Goal: Task Accomplishment & Management: Use online tool/utility

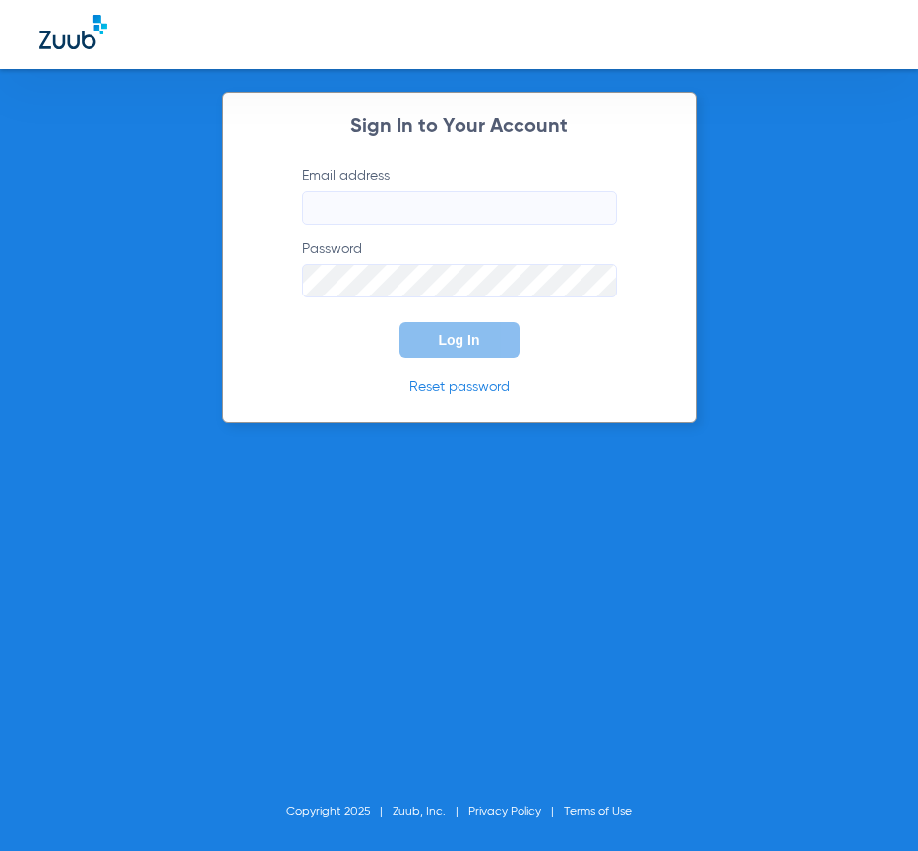
type input "[EMAIL_ADDRESS][DOMAIN_NAME]"
click at [445, 345] on span "Log In" at bounding box center [459, 340] width 41 height 16
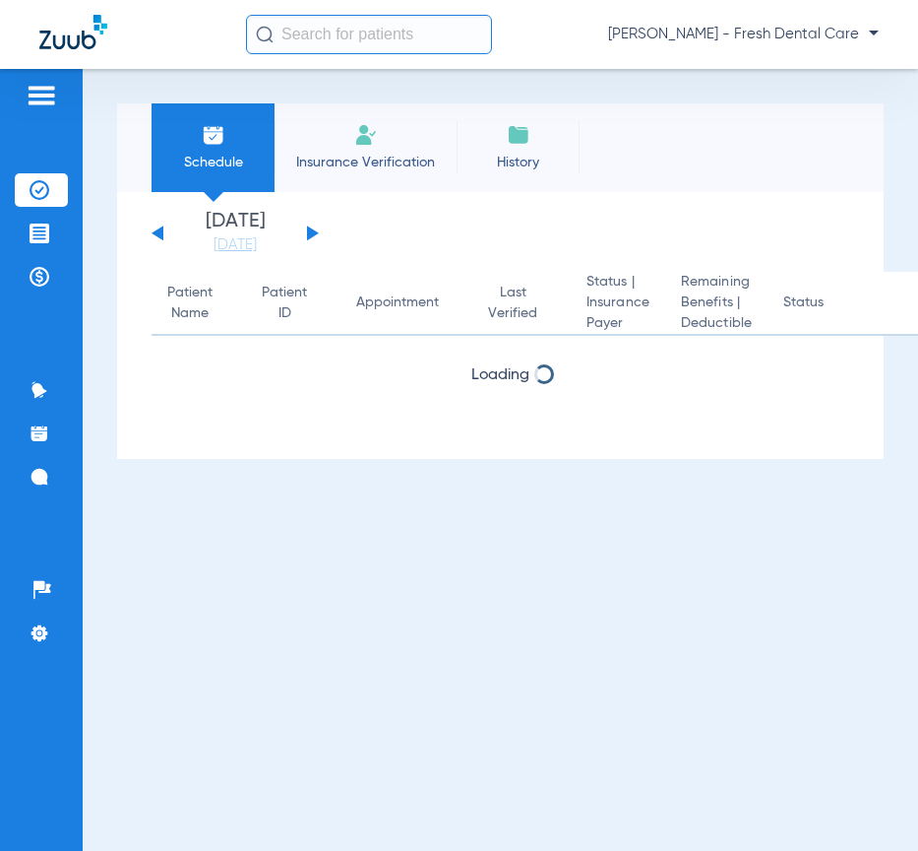
click at [308, 28] on input "text" at bounding box center [369, 34] width 246 height 39
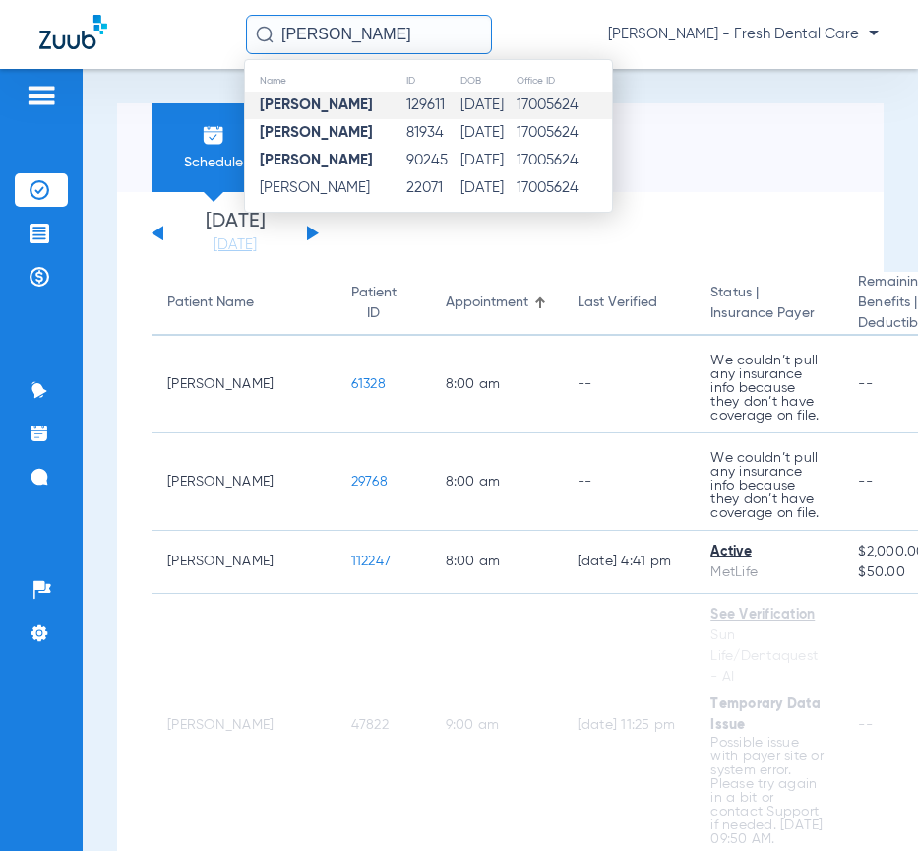
type input "[PERSON_NAME]"
click at [507, 103] on td "[DATE]" at bounding box center [488, 106] width 56 height 28
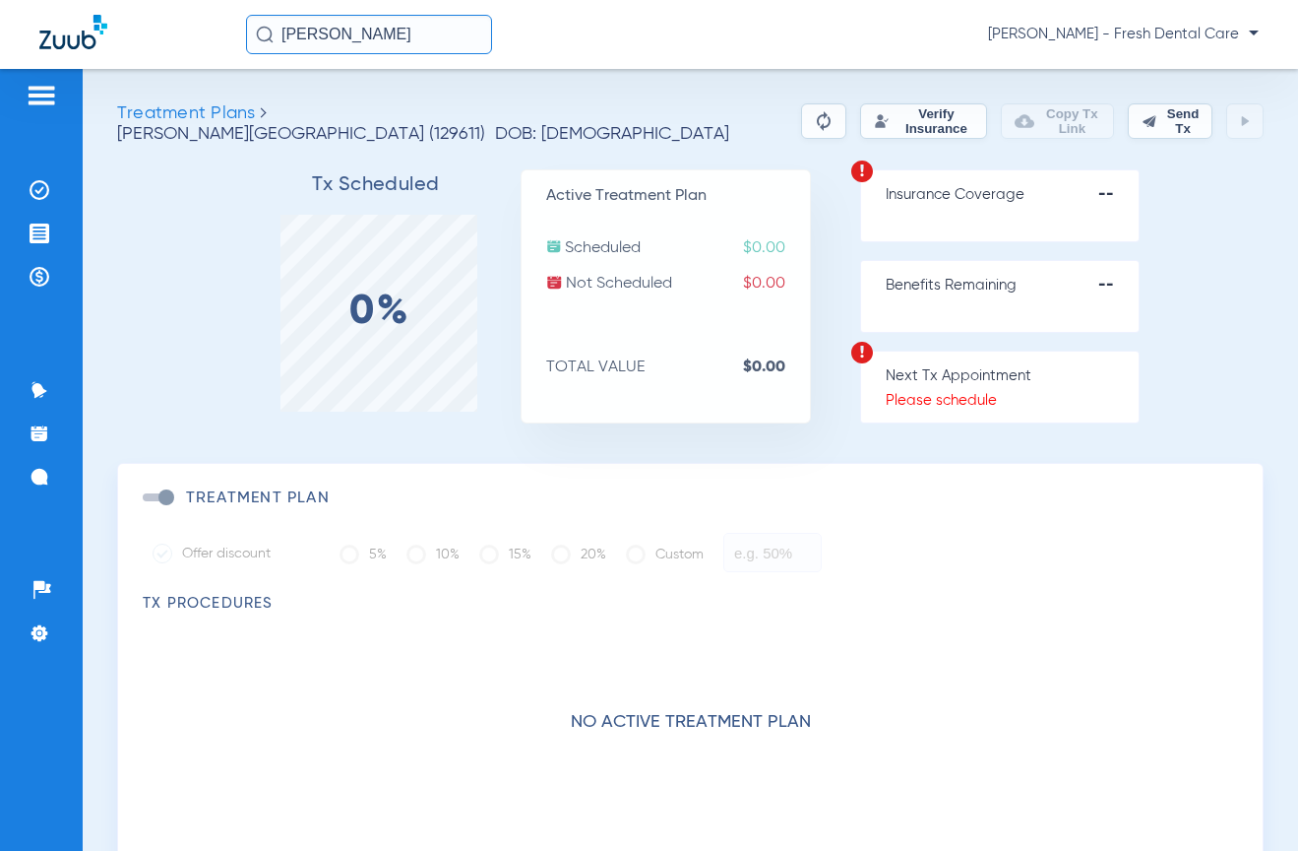
click at [860, 123] on button "Verify Insurance" at bounding box center [923, 120] width 126 height 35
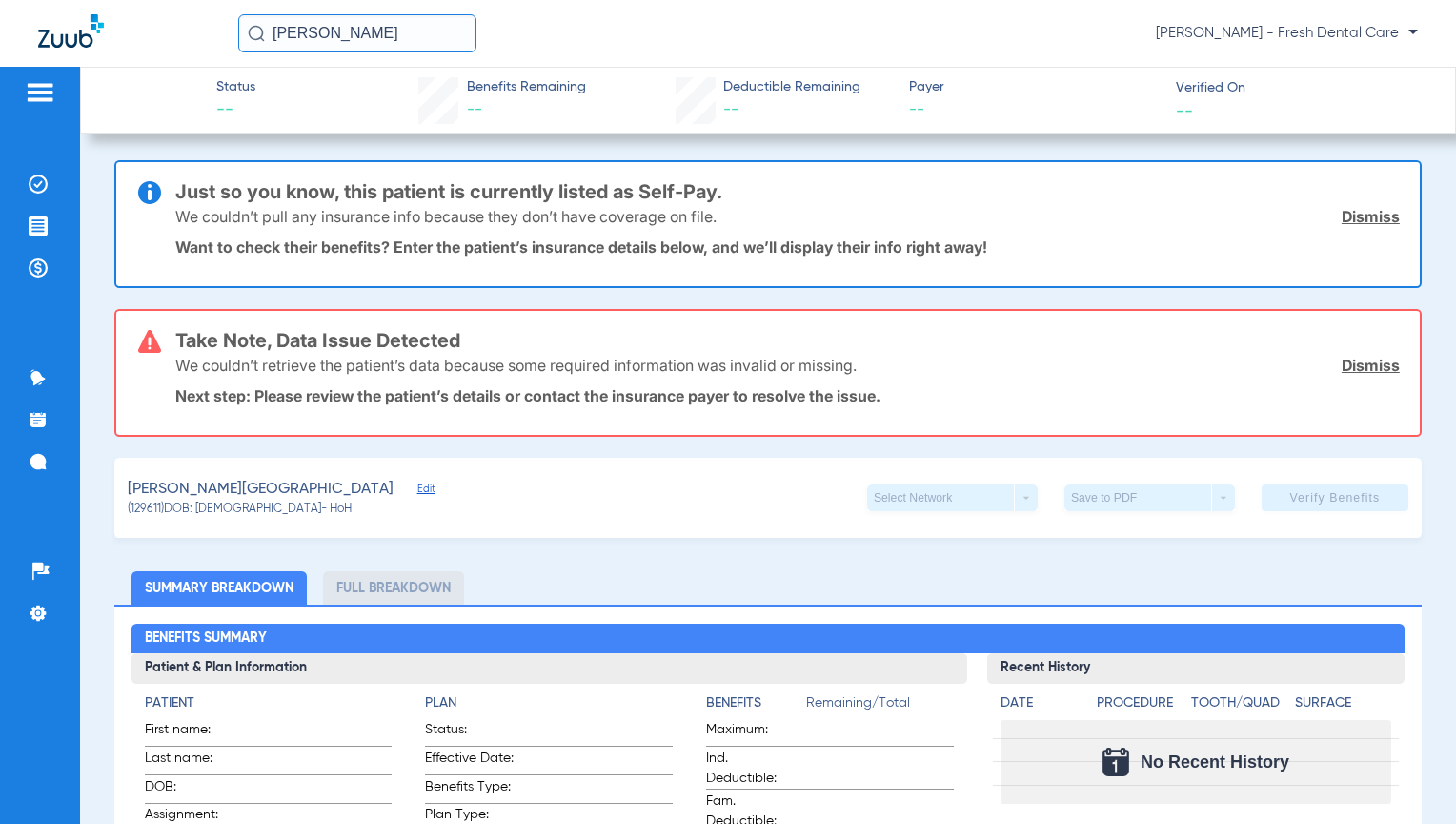
click at [888, 216] on link "Dismiss" at bounding box center [1371, 217] width 58 height 19
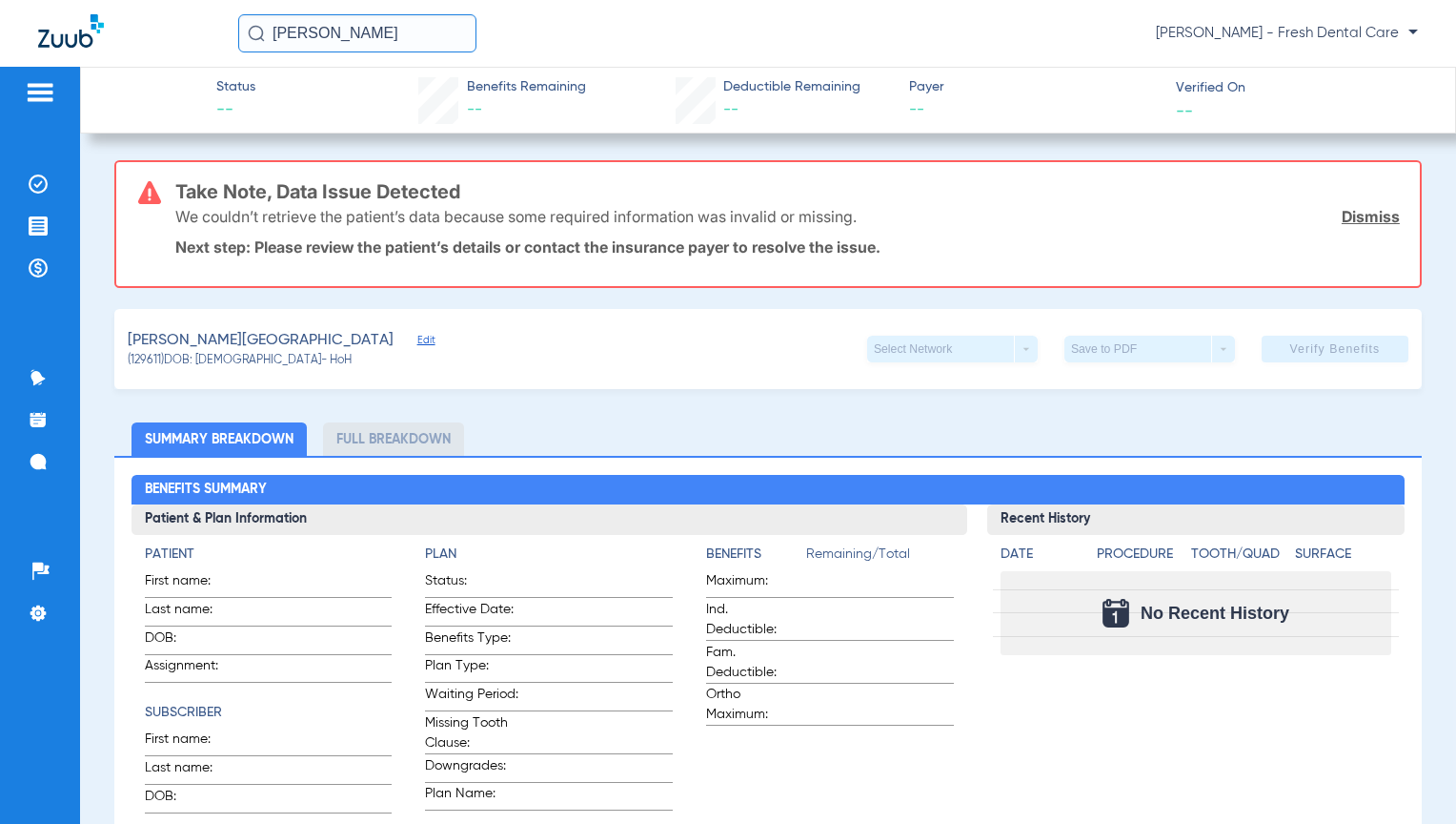
click at [888, 219] on link "Dismiss" at bounding box center [1371, 217] width 58 height 19
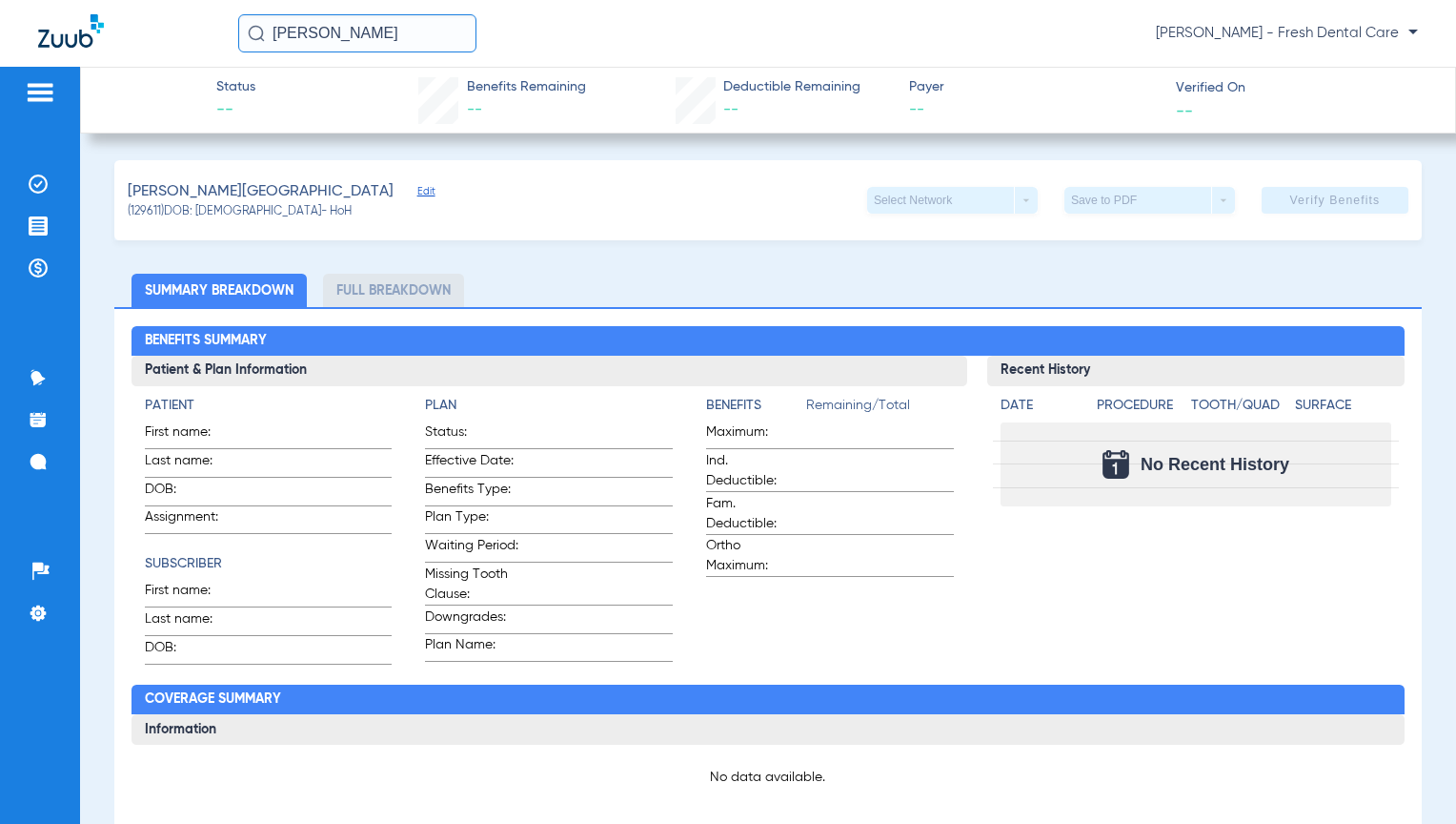
click at [417, 186] on span "Edit" at bounding box center [426, 194] width 17 height 18
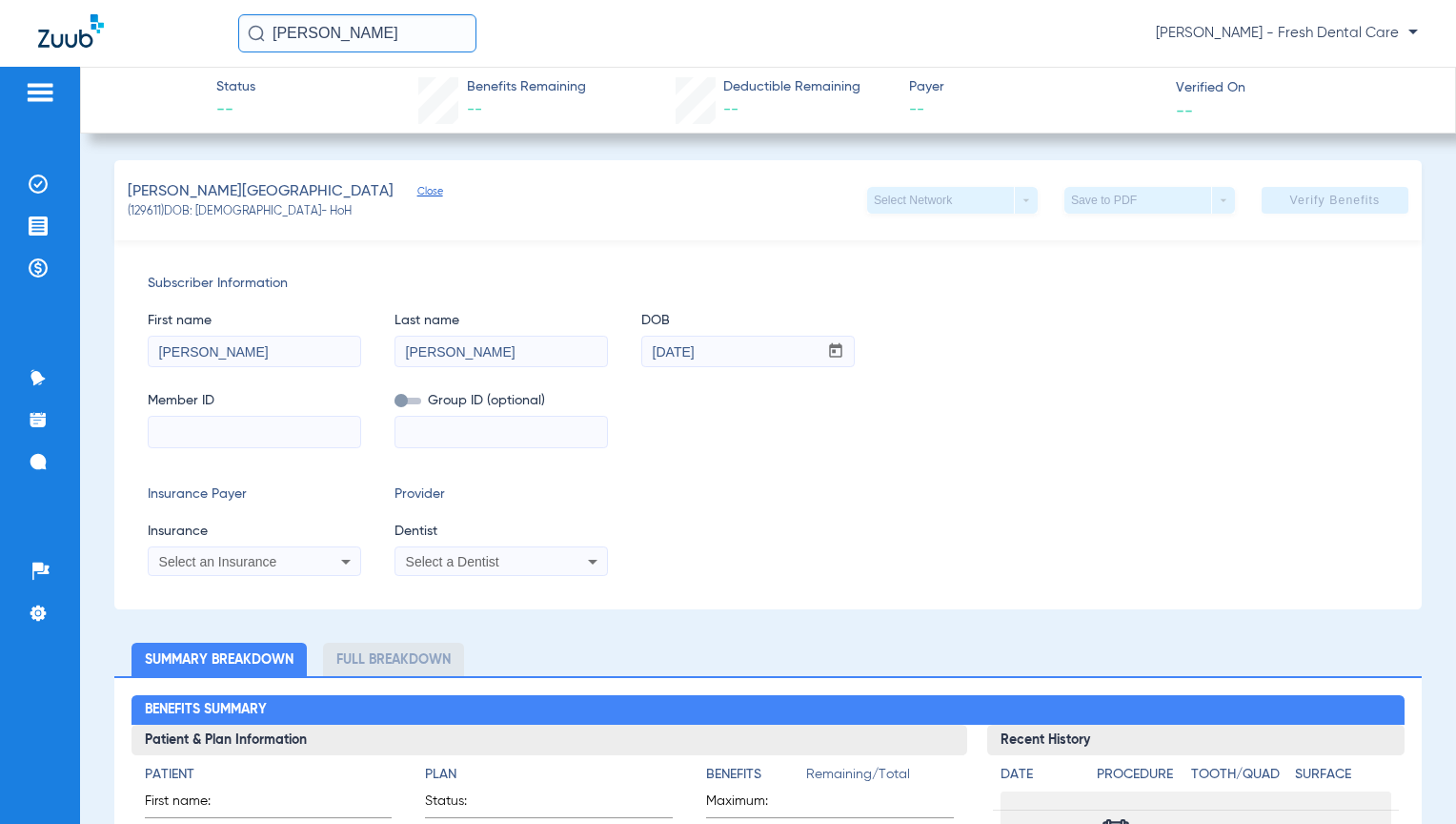
click at [425, 41] on input "[PERSON_NAME]" at bounding box center [357, 33] width 238 height 38
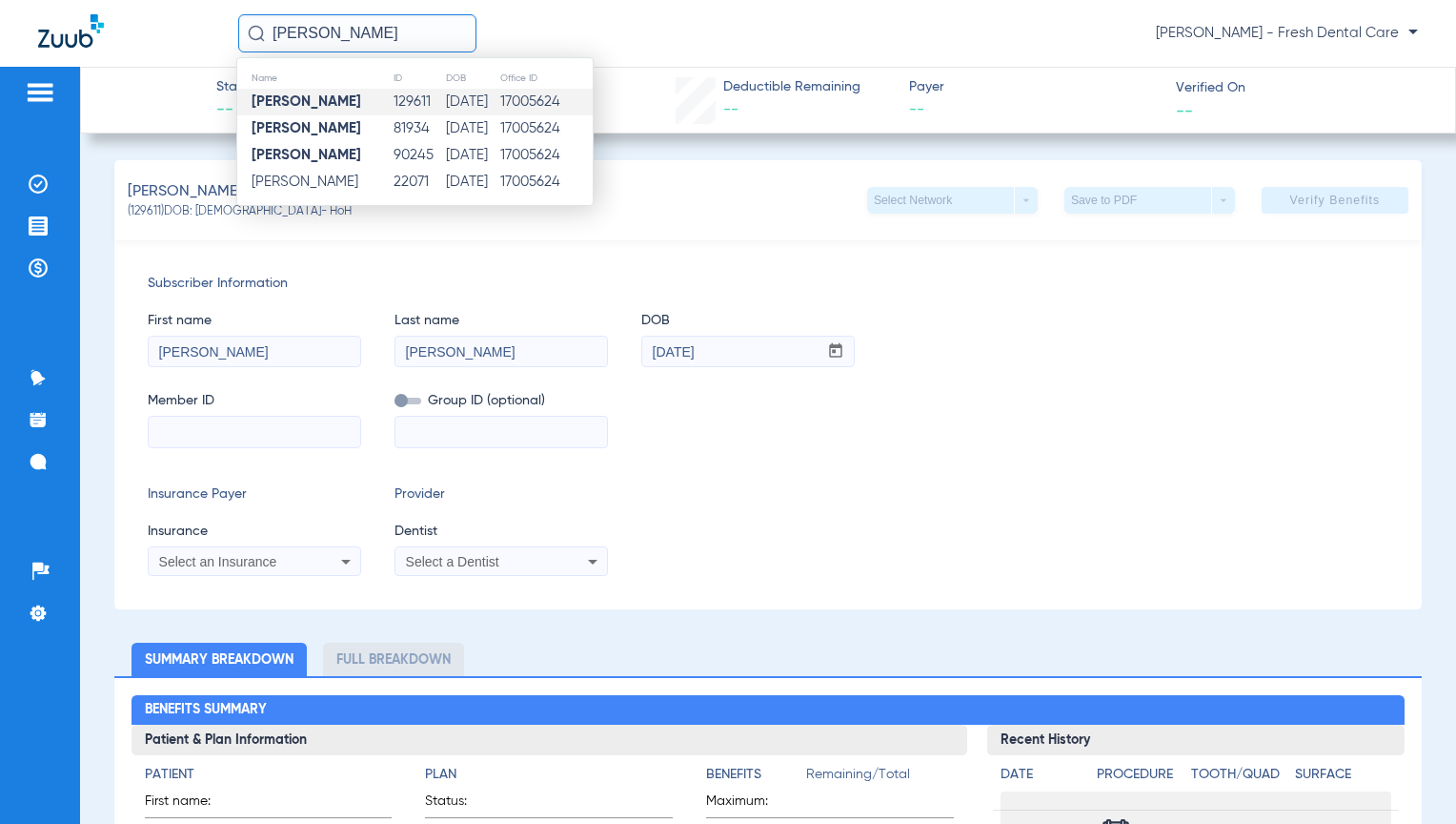
click at [888, 516] on div "Insurance Payer Insurance Select an Insurance Provider Dentist Select a Dentist" at bounding box center [769, 530] width 1241 height 92
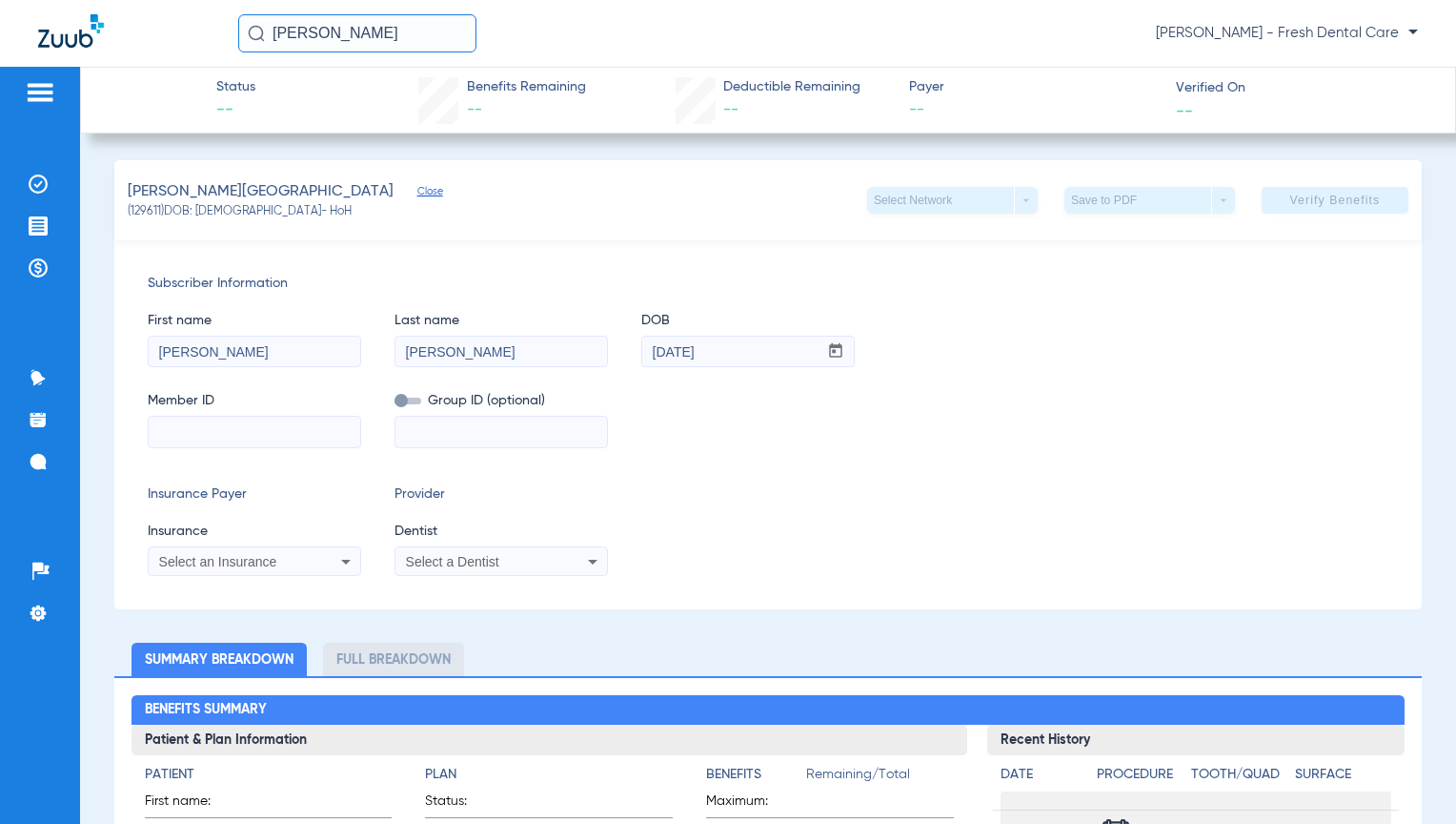
click at [195, 437] on input at bounding box center [255, 432] width 212 height 31
click at [888, 454] on div "Subscriber Information First name [PERSON_NAME] Last name [PERSON_NAME] mm / dd…" at bounding box center [768, 424] width 1308 height 369
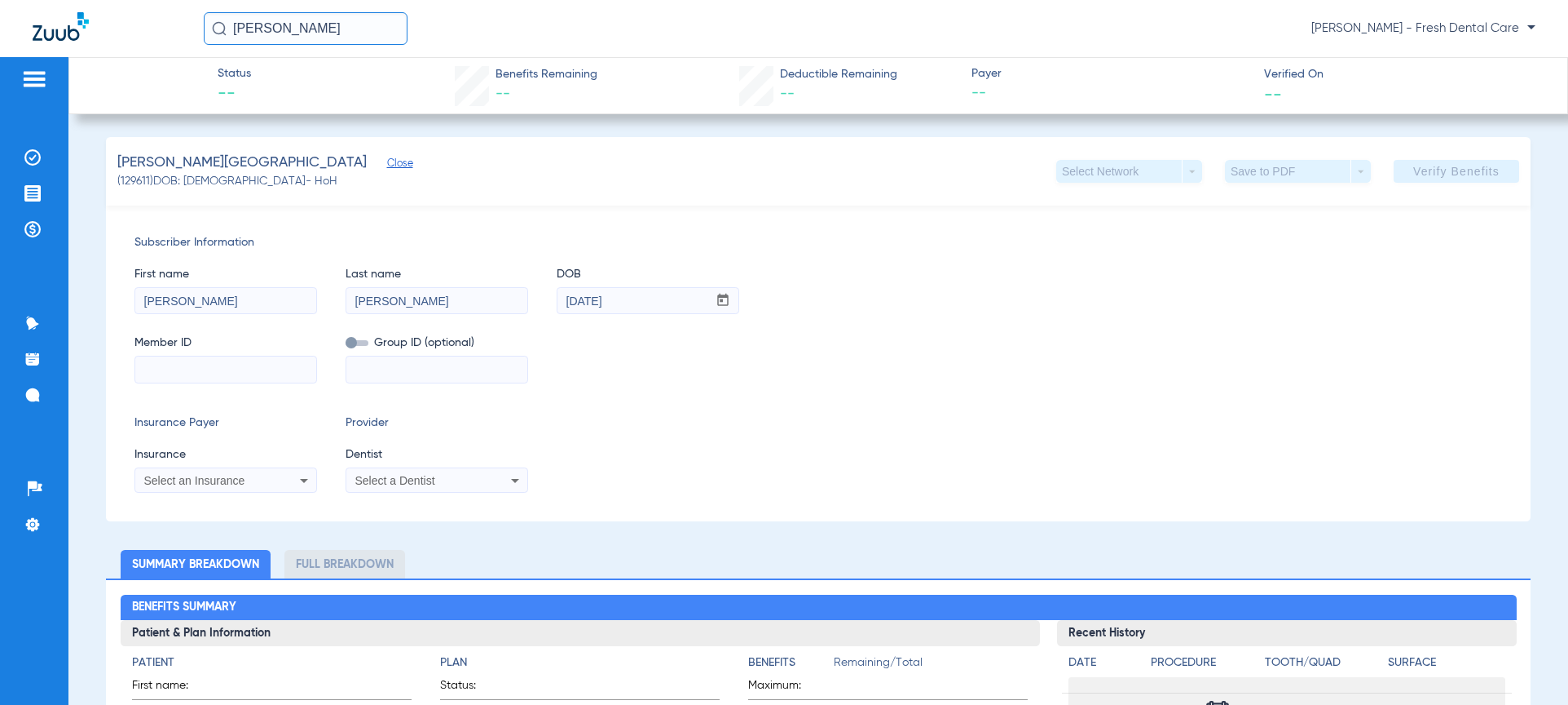
paste input "1219980116"
type input "1219980116"
click at [383, 374] on input at bounding box center [436, 369] width 181 height 27
paste input "05968-00601"
click at [394, 364] on input "05968-00601" at bounding box center [436, 369] width 181 height 27
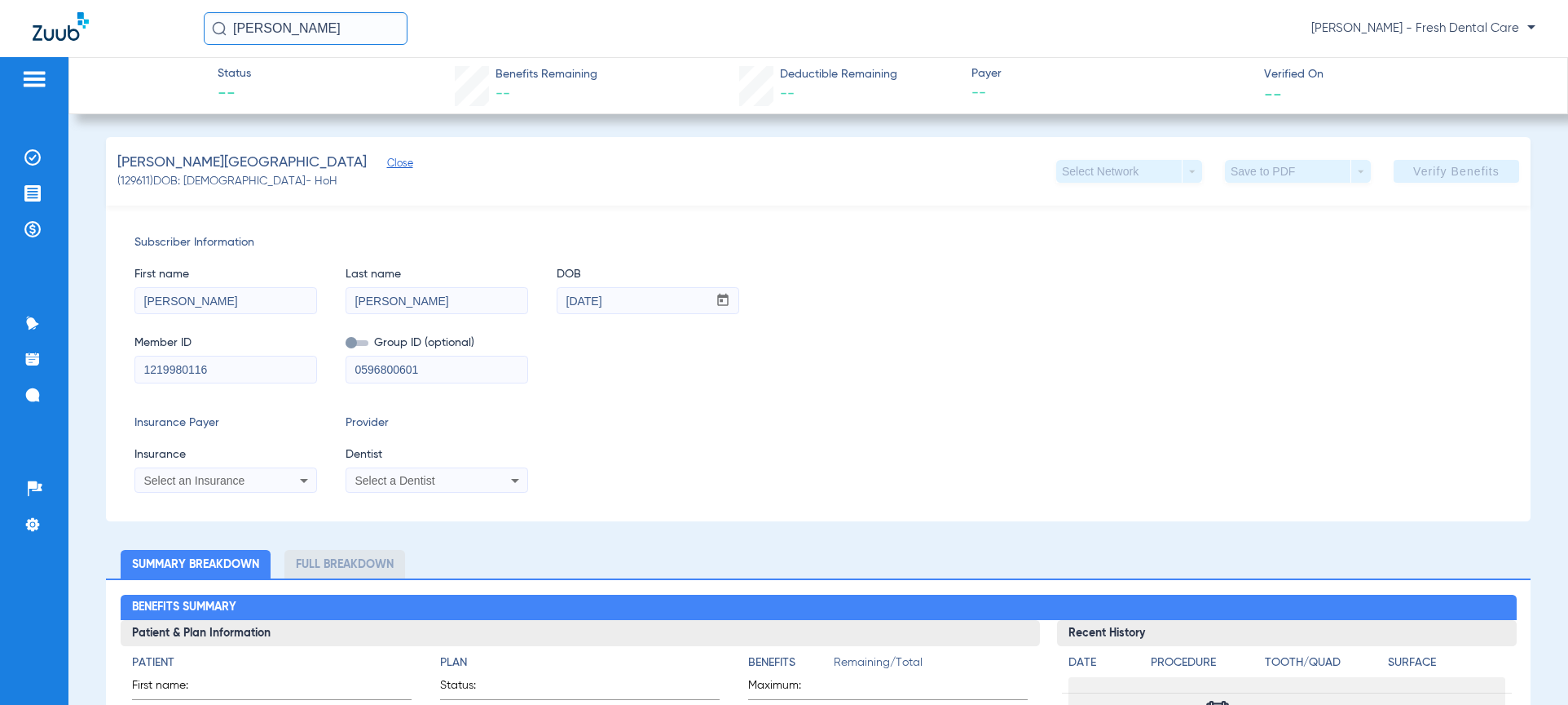
type input "0596800601"
click at [275, 485] on div "Select an Insurance" at bounding box center [225, 480] width 181 height 20
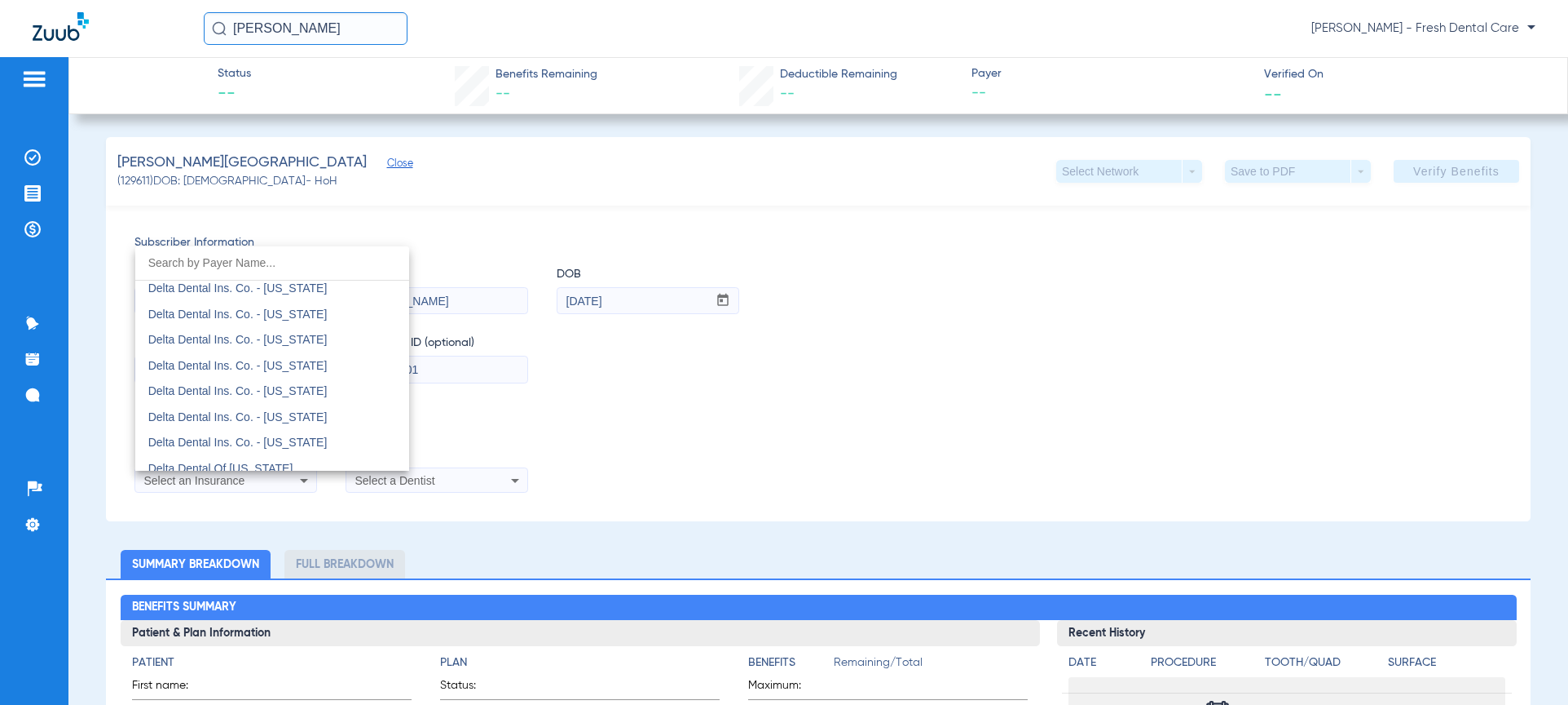
scroll to position [2827, 0]
click at [240, 288] on span "Delta Dental Ins. Co. - [US_STATE]" at bounding box center [238, 292] width 180 height 13
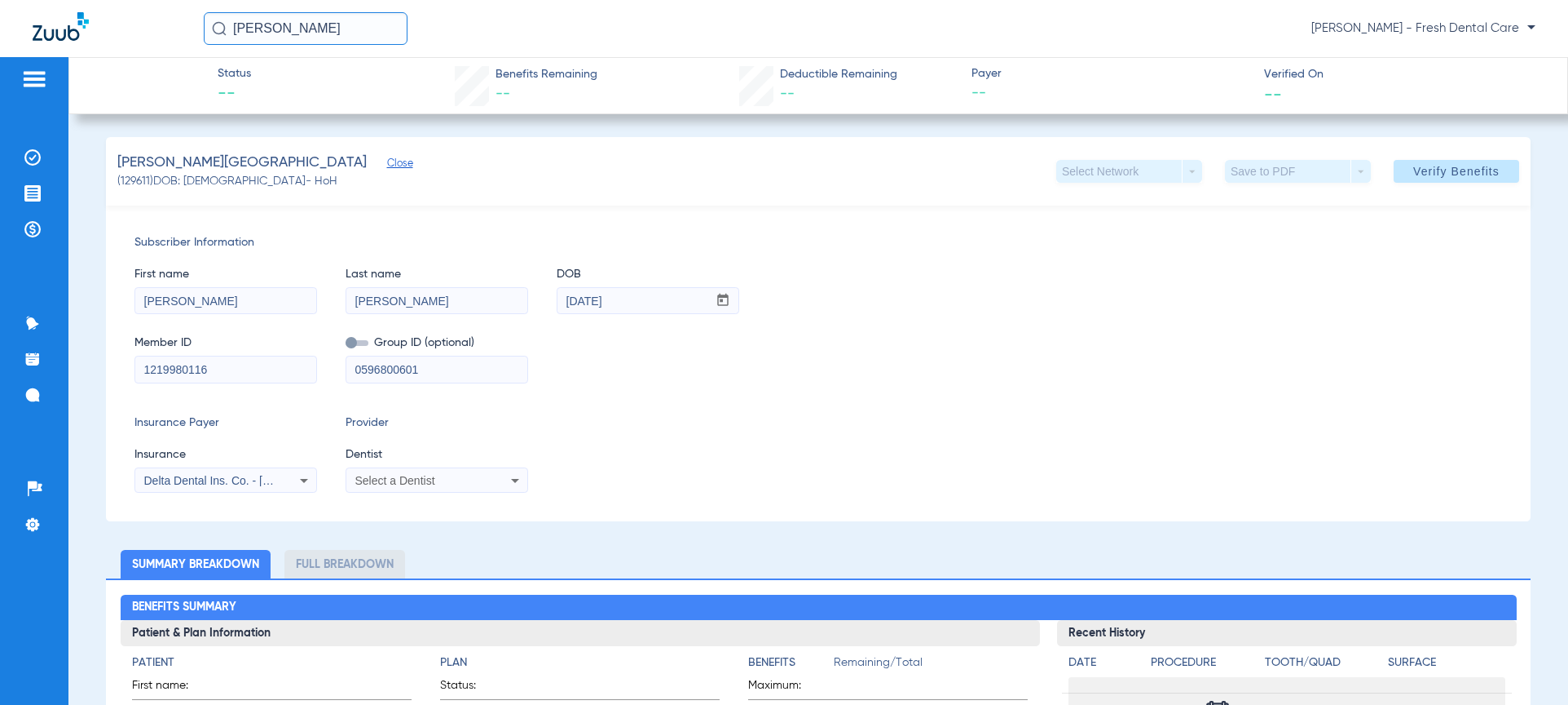
click at [368, 476] on span "Select a Dentist" at bounding box center [395, 480] width 79 height 13
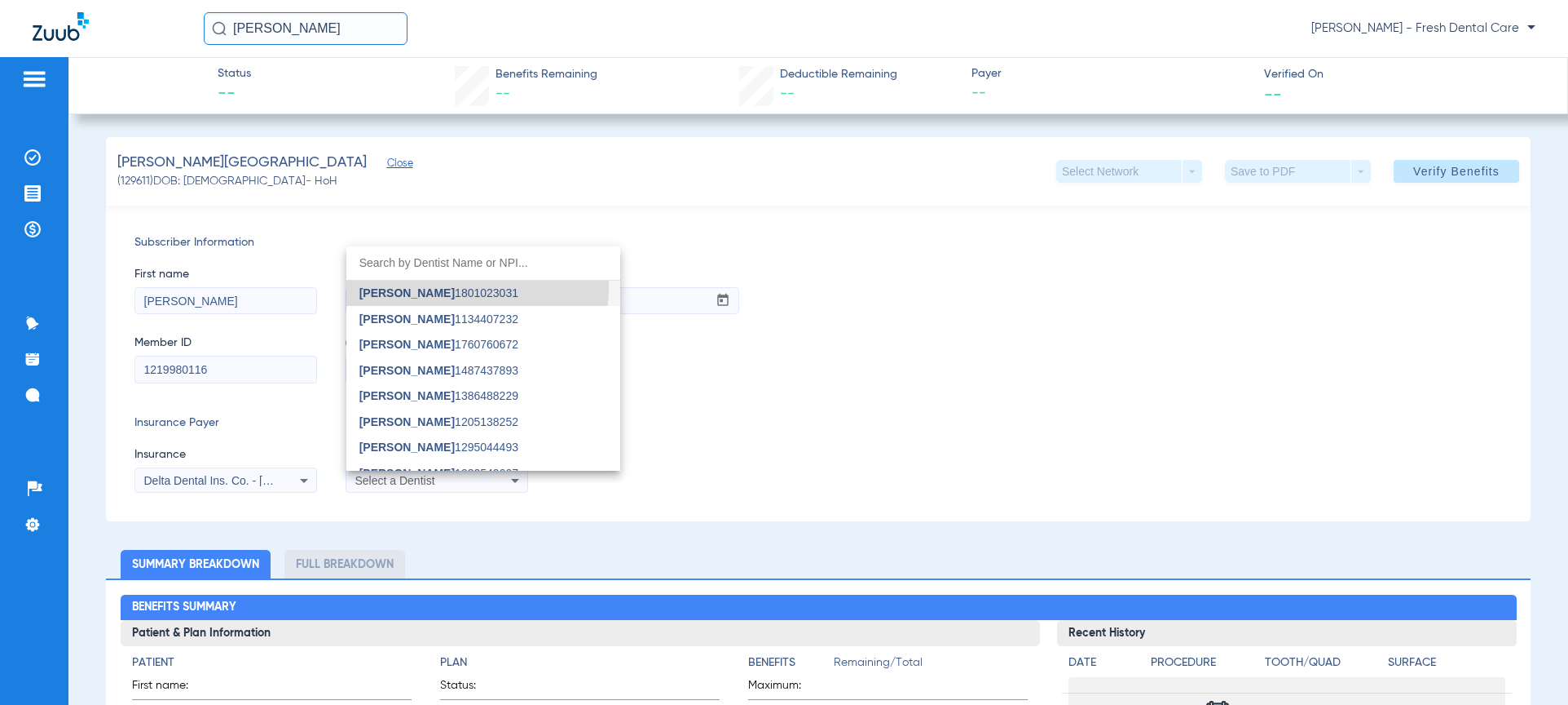
drag, startPoint x: 428, startPoint y: 286, endPoint x: 474, endPoint y: 326, distance: 61.0
click at [427, 287] on mat-option "[PERSON_NAME] 1801023031" at bounding box center [483, 294] width 274 height 27
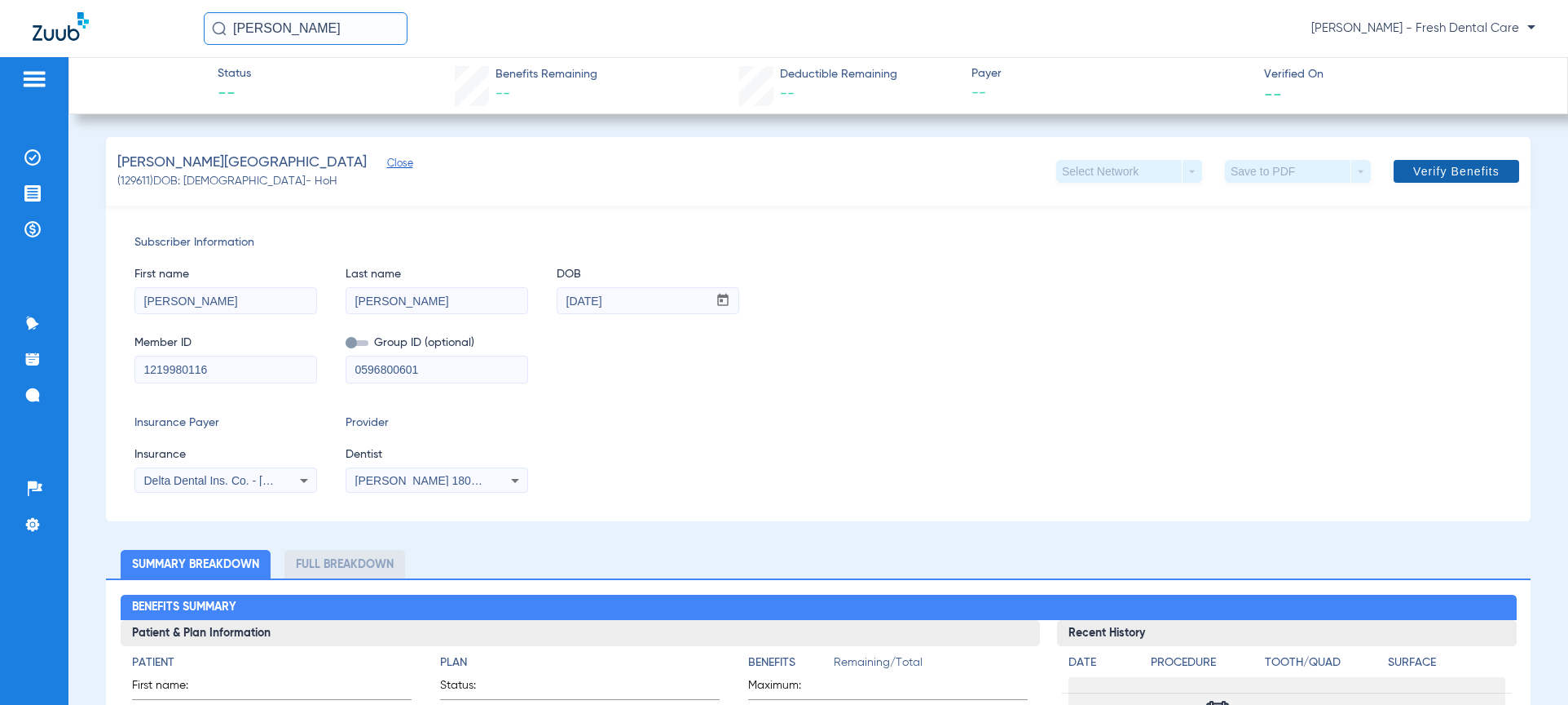
click at [759, 165] on span "Verify Benefits" at bounding box center [1456, 171] width 86 height 13
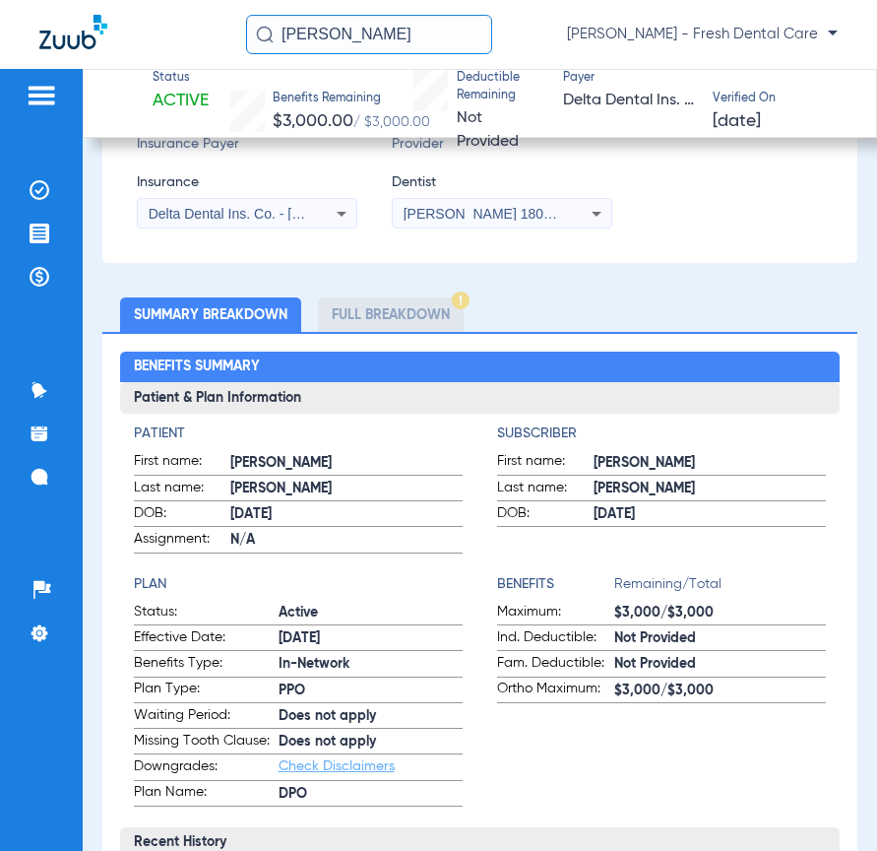
scroll to position [595, 0]
